Goal: Transaction & Acquisition: Purchase product/service

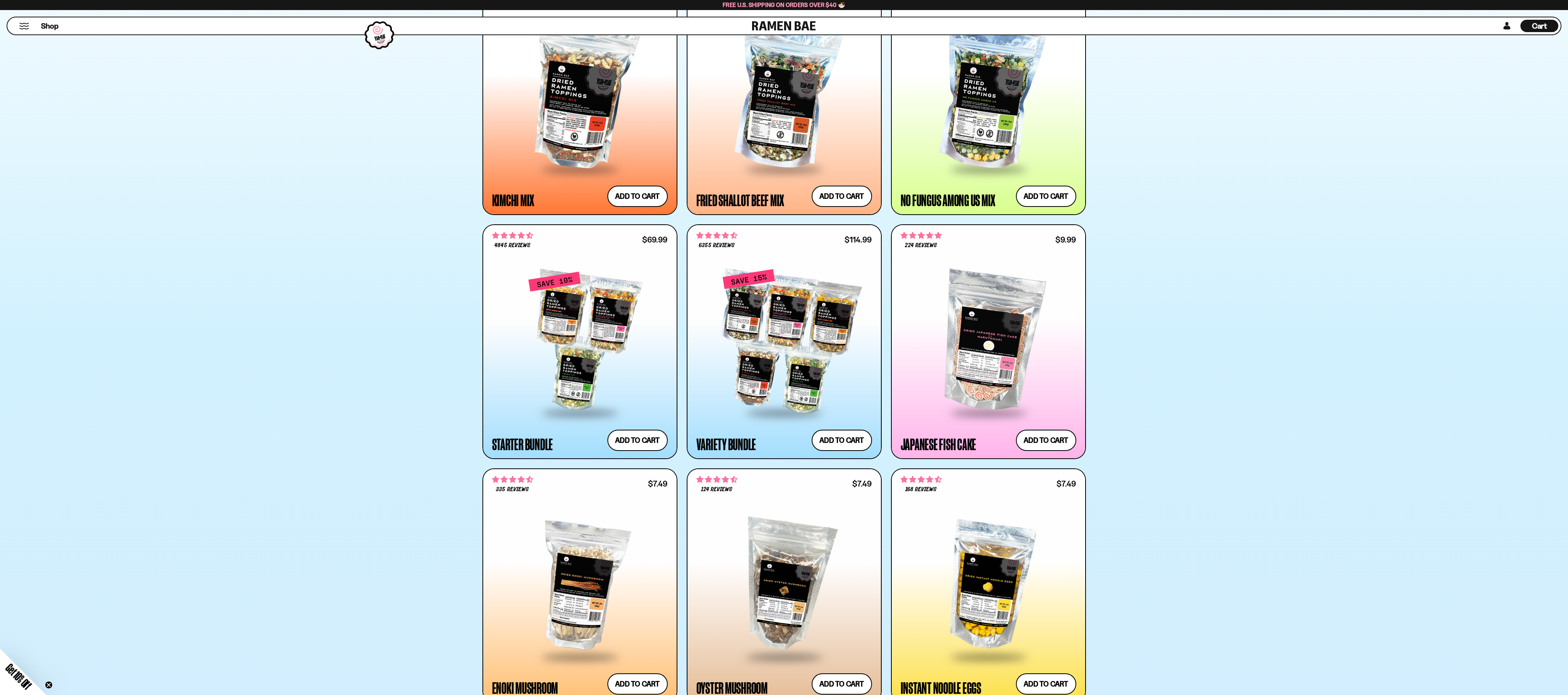
scroll to position [700, 0]
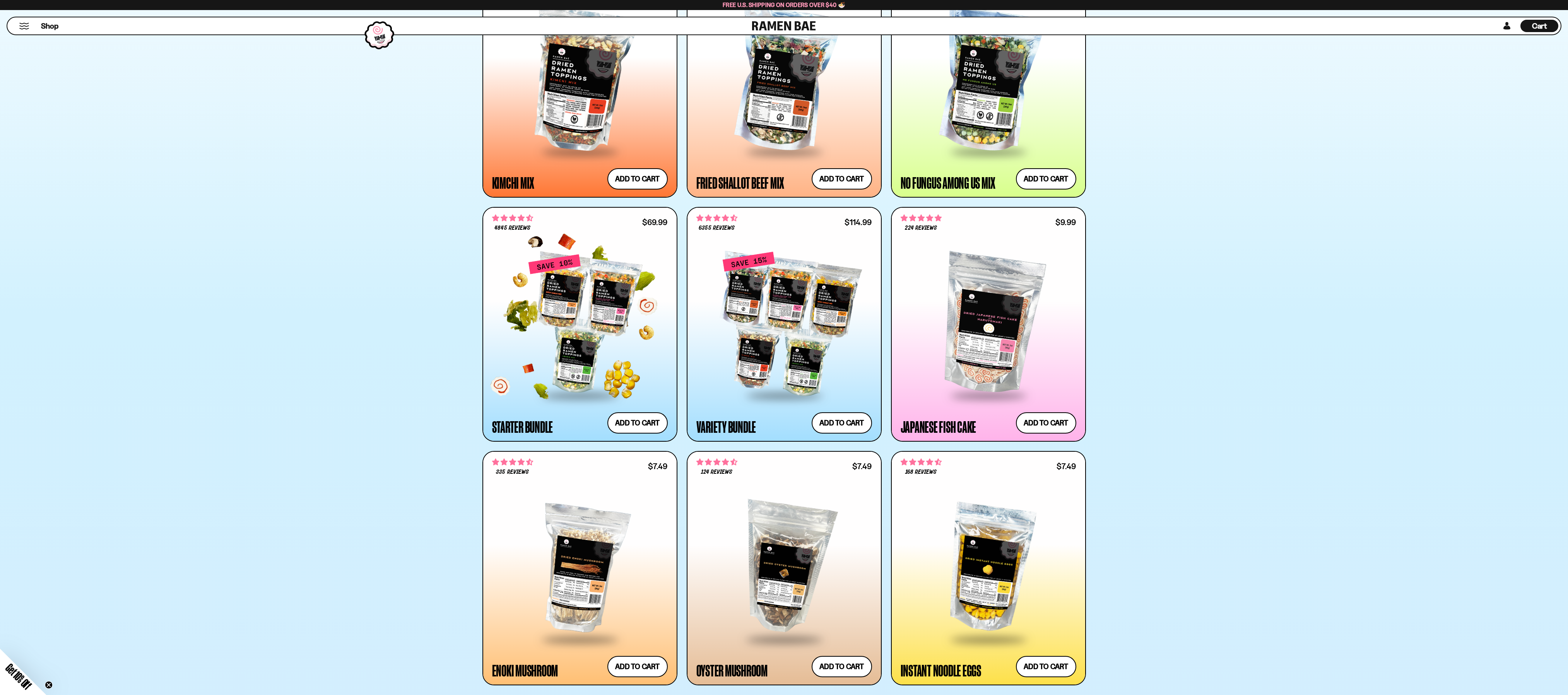
click at [567, 309] on div at bounding box center [579, 324] width 176 height 141
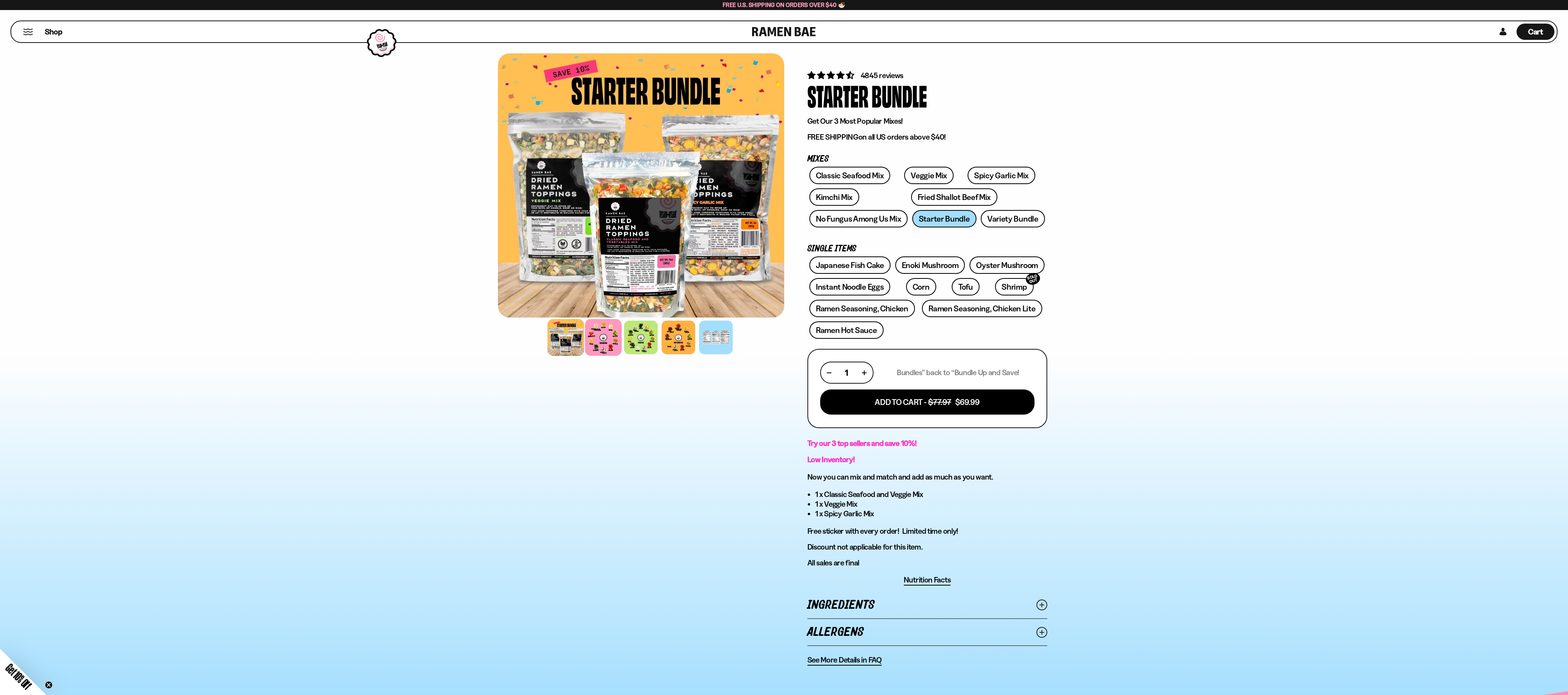
click at [598, 337] on div at bounding box center [603, 337] width 37 height 37
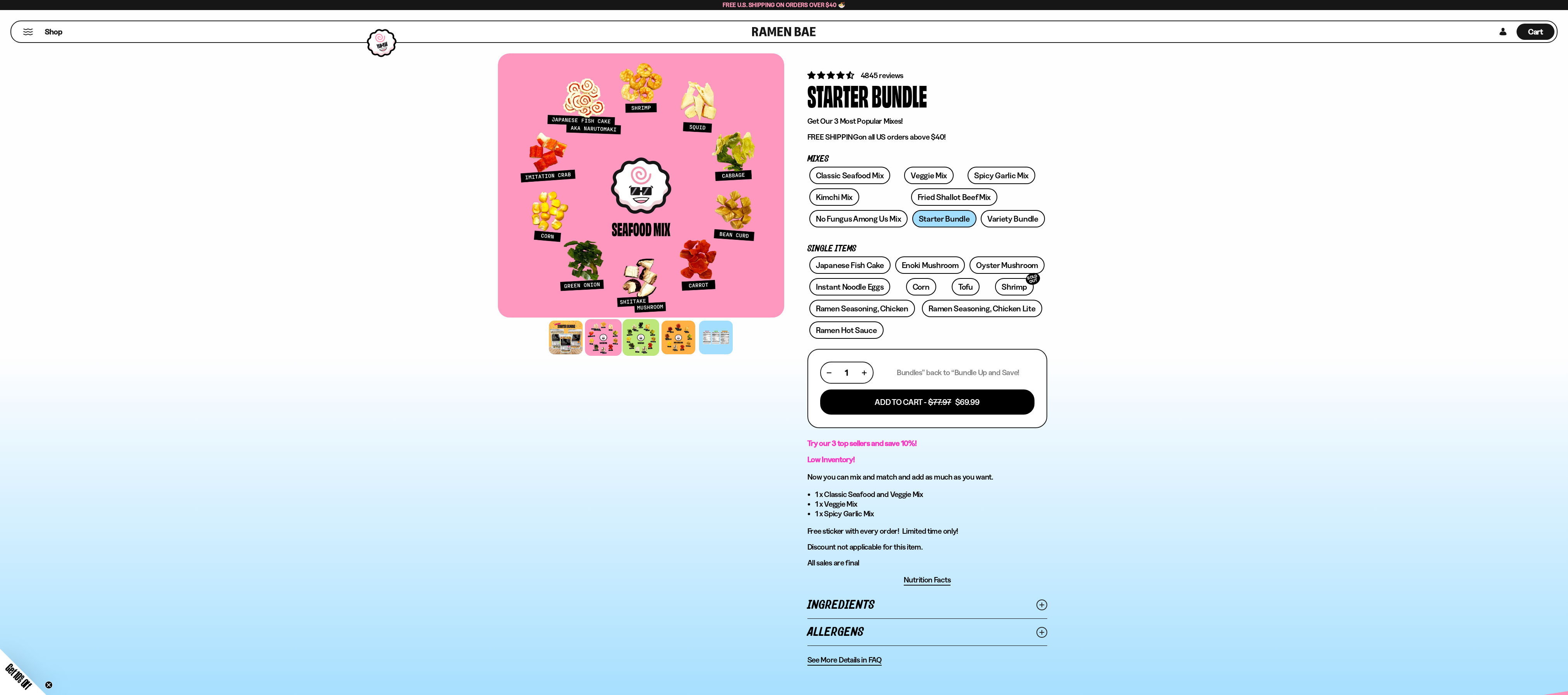
click at [642, 334] on div at bounding box center [641, 337] width 37 height 37
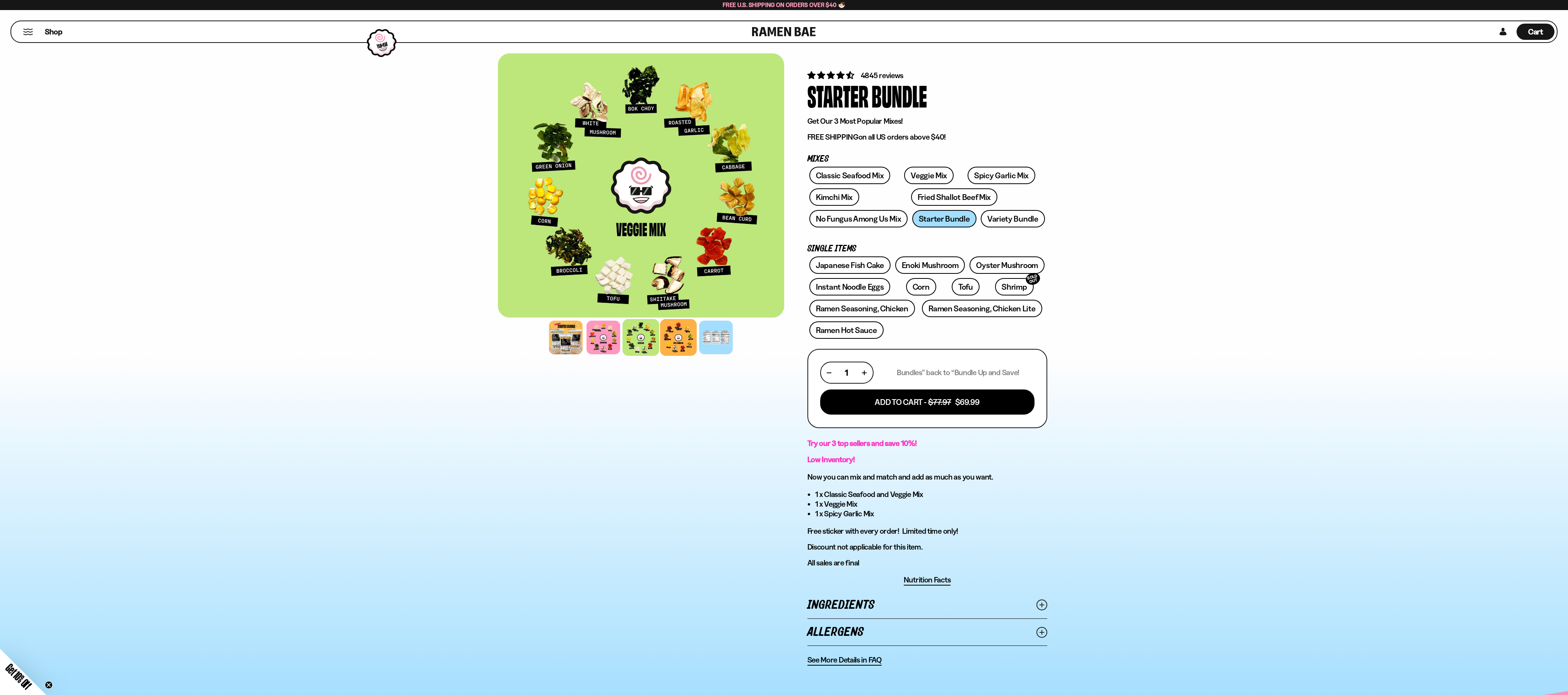
click at [681, 334] on div at bounding box center [678, 337] width 37 height 37
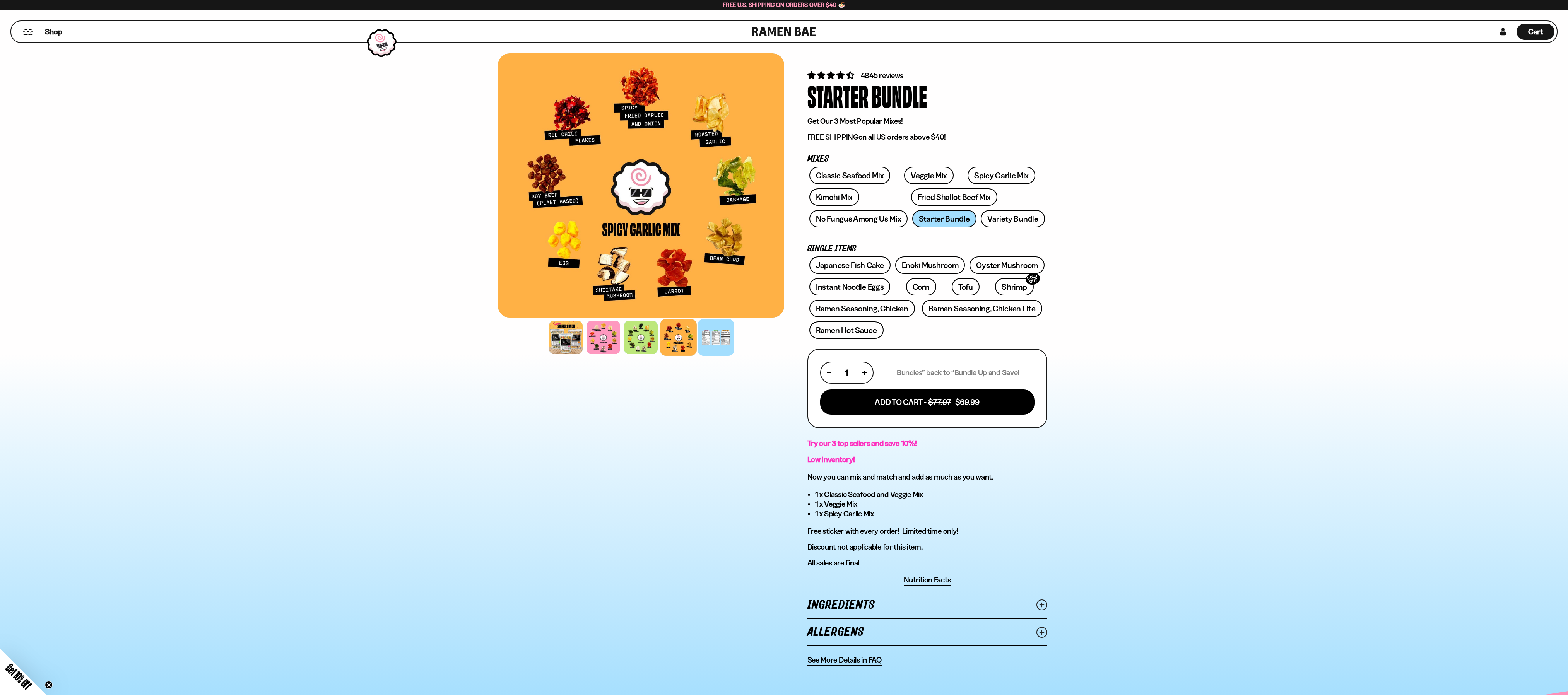
click at [716, 337] on div at bounding box center [716, 337] width 37 height 37
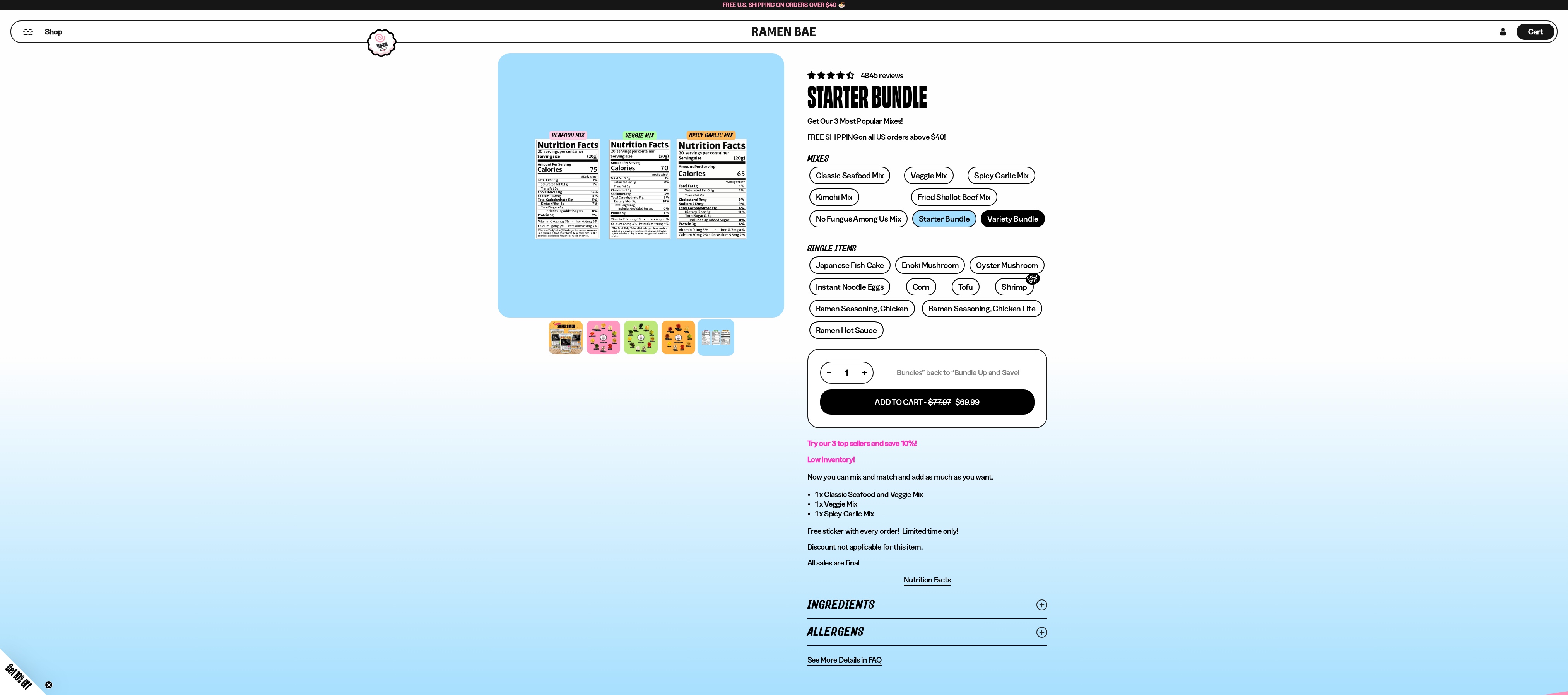
click at [1003, 222] on link "Variety Bundle" at bounding box center [1013, 218] width 65 height 18
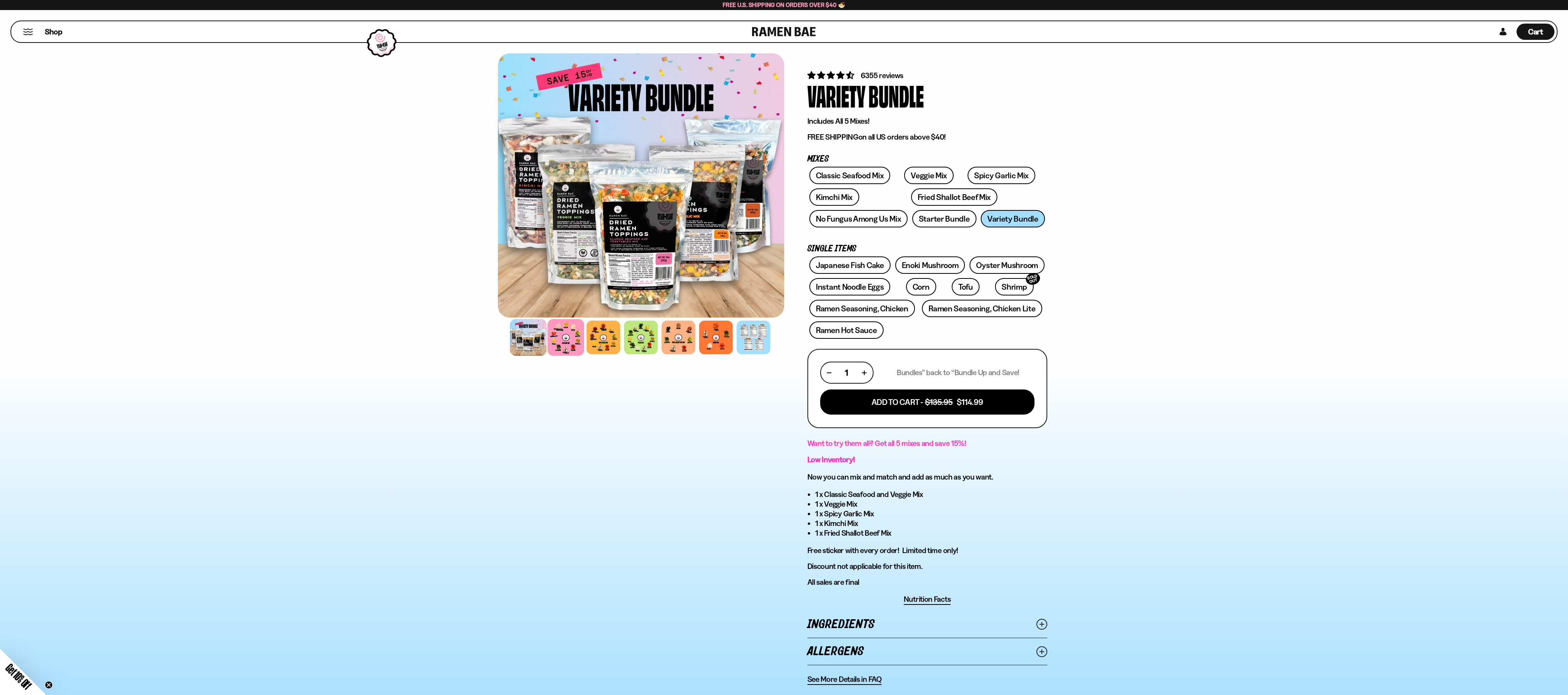
click at [563, 340] on div at bounding box center [565, 337] width 37 height 37
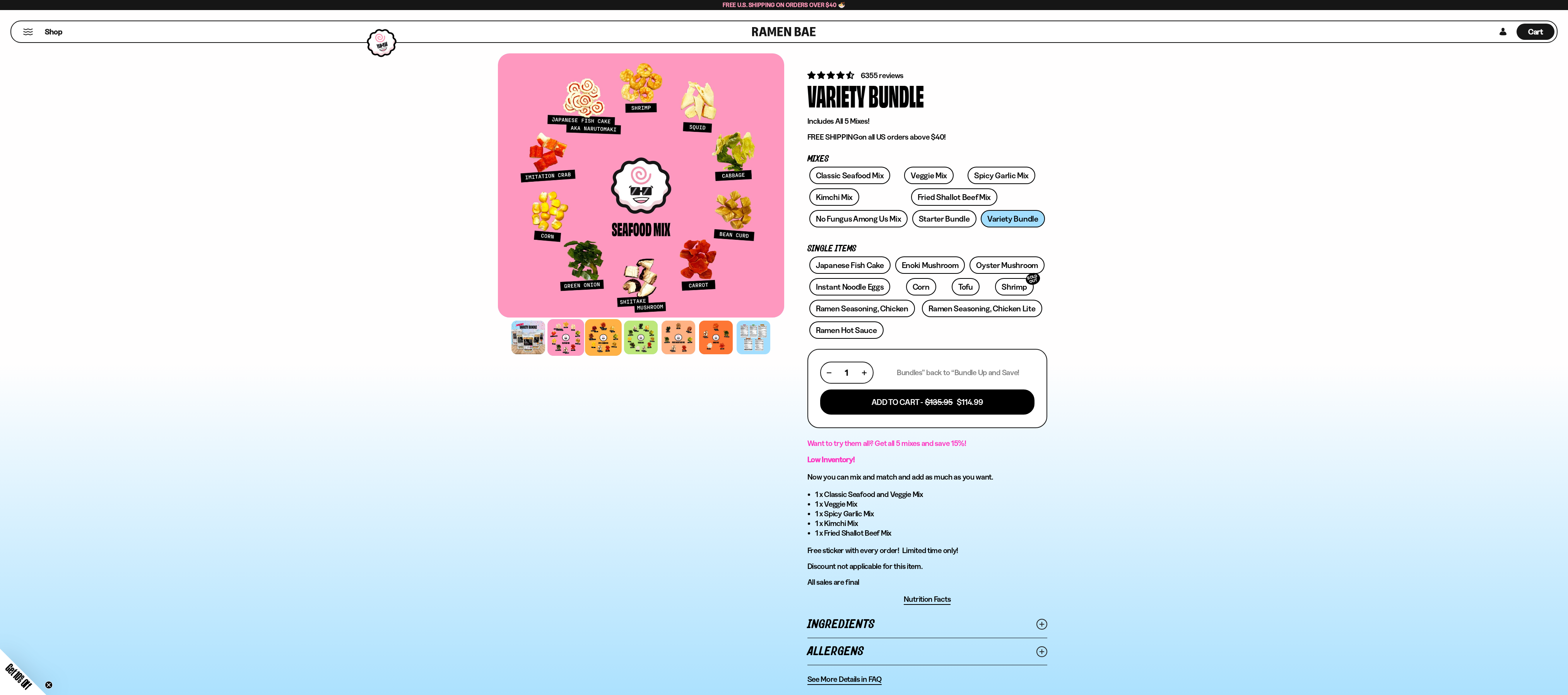
click at [607, 346] on div at bounding box center [603, 337] width 37 height 37
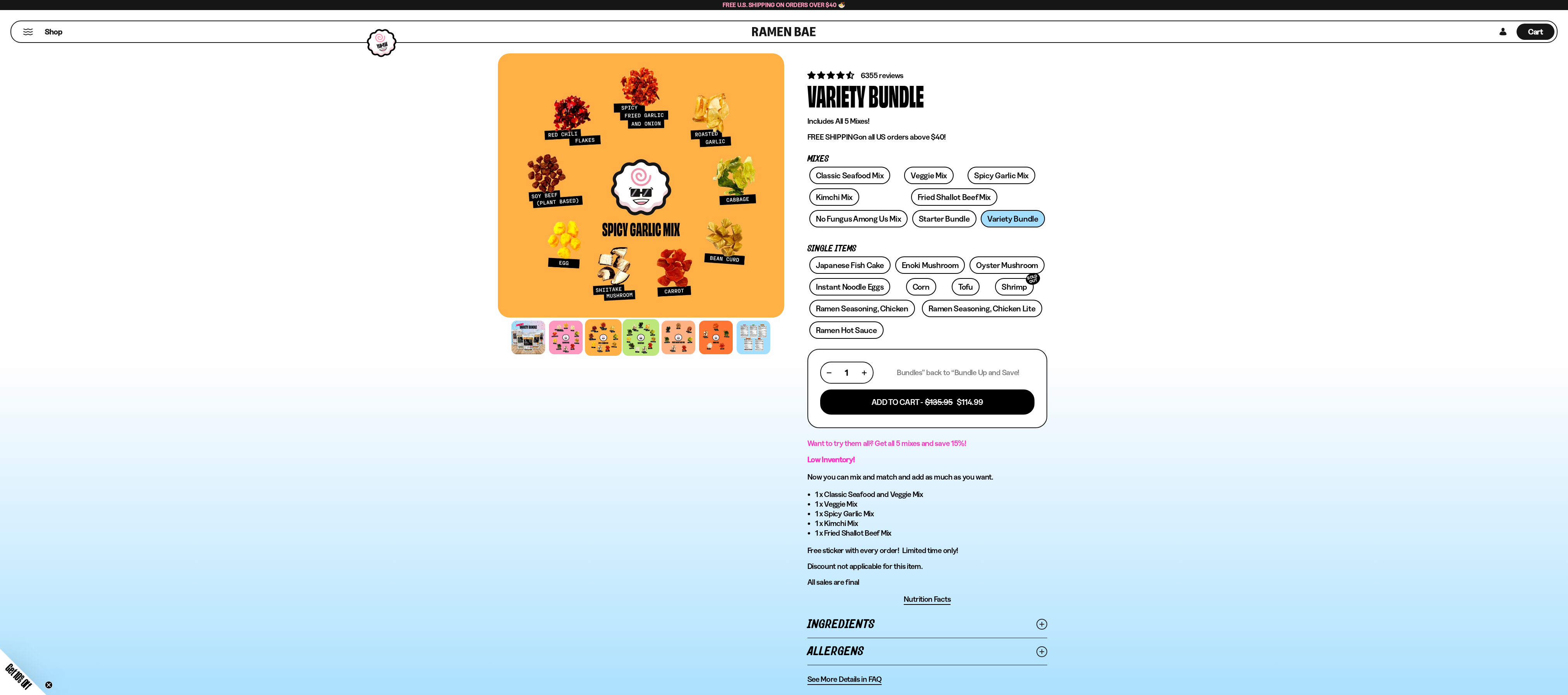
click at [644, 338] on div at bounding box center [641, 337] width 37 height 37
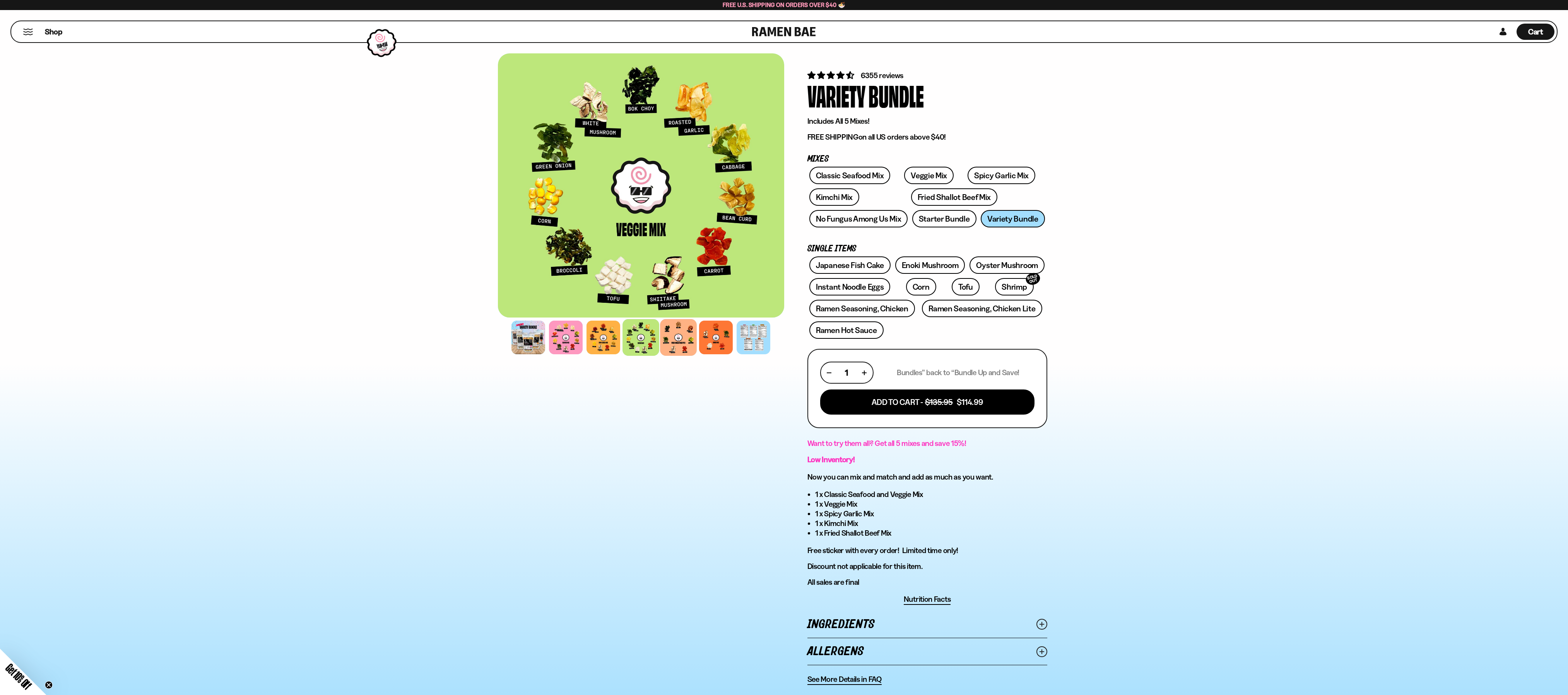
click at [684, 339] on div at bounding box center [678, 337] width 37 height 37
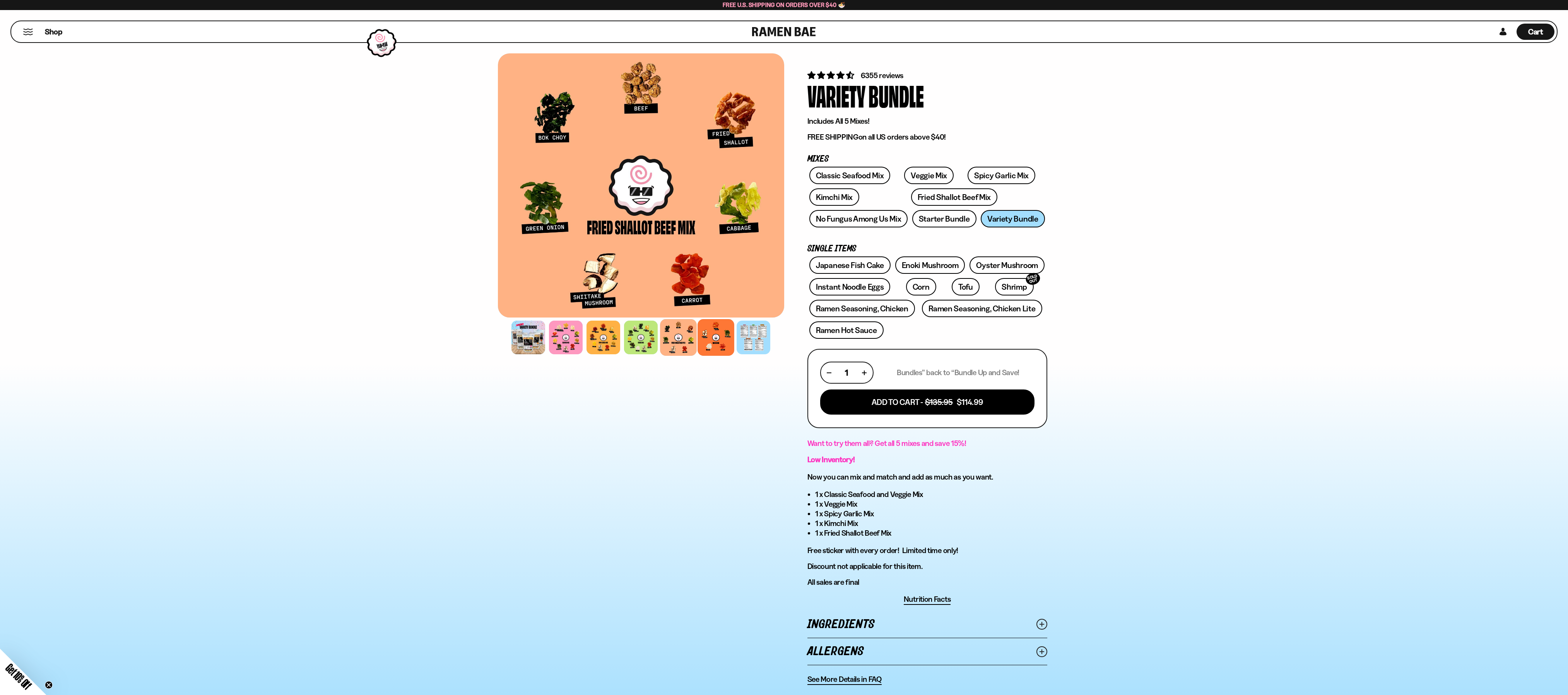
click at [717, 338] on div at bounding box center [716, 337] width 37 height 37
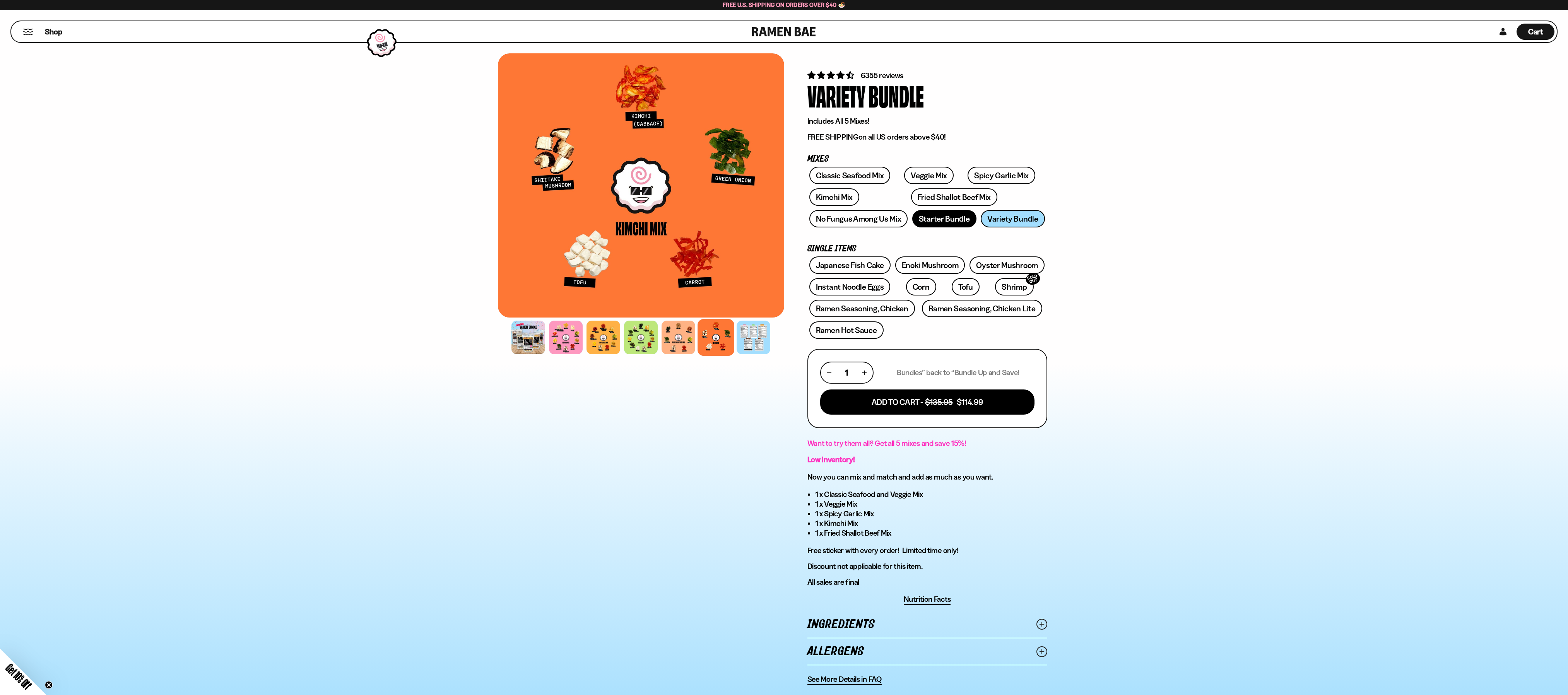
click at [945, 220] on link "Starter Bundle" at bounding box center [945, 218] width 65 height 18
